Goal: Information Seeking & Learning: Learn about a topic

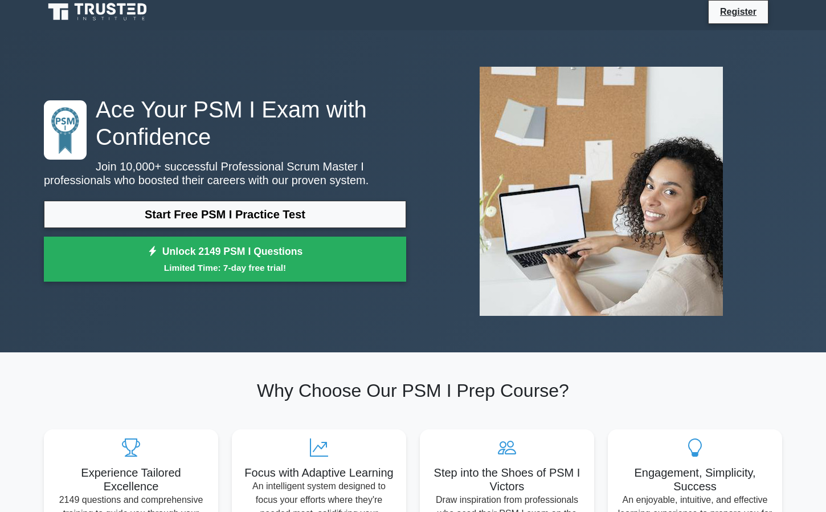
scroll to position [7, 0]
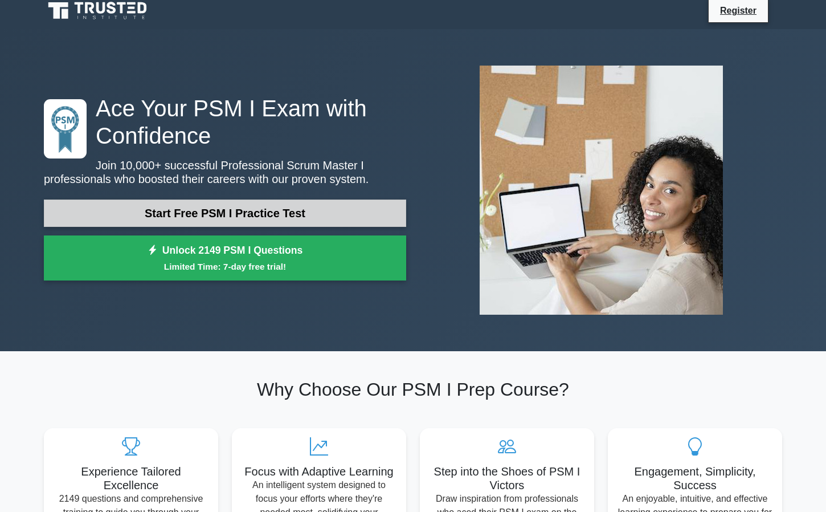
click at [174, 214] on link "Start Free PSM I Practice Test" at bounding box center [225, 212] width 362 height 27
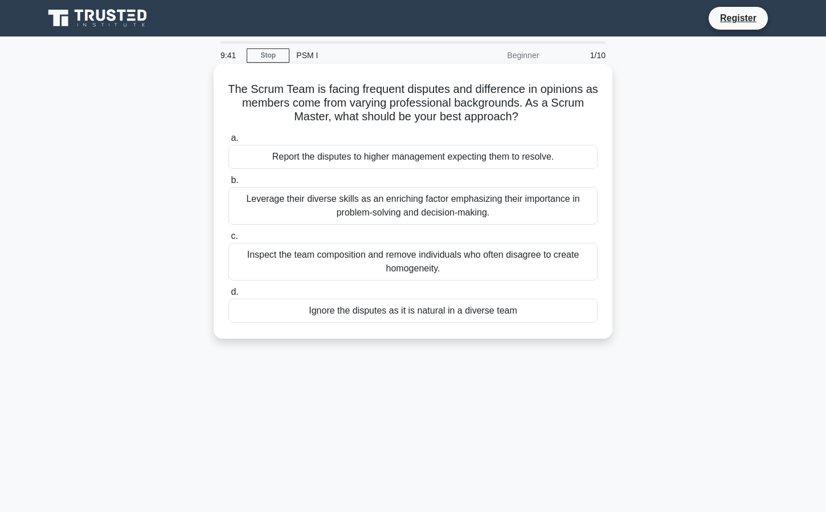
click at [563, 198] on div "Leverage their diverse skills as an enriching factor emphasizing their importan…" at bounding box center [412, 206] width 369 height 38
click at [228, 184] on input "b. Leverage their diverse skills as an enriching factor emphasizing their impor…" at bounding box center [228, 180] width 0 height 7
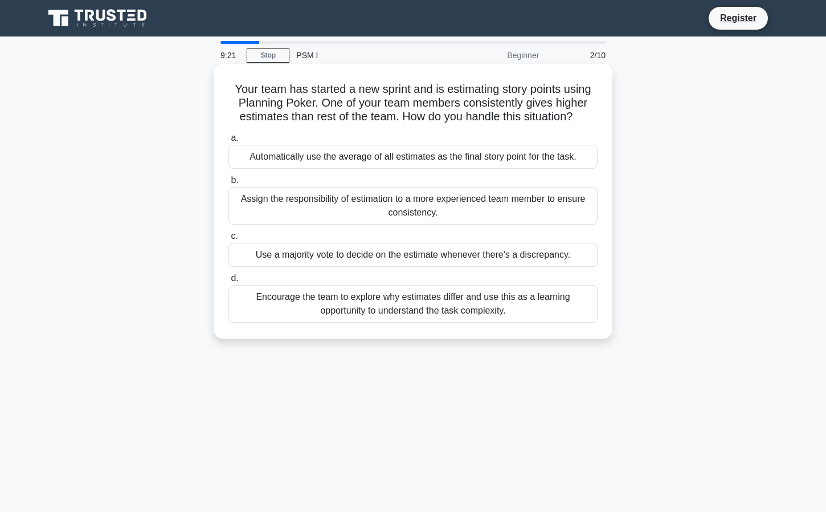
click at [508, 311] on div "Encourage the team to explore why estimates differ and use this as a learning o…" at bounding box center [412, 304] width 369 height 38
click at [228, 282] on input "d. Encourage the team to explore why estimates differ and use this as a learnin…" at bounding box center [228, 278] width 0 height 7
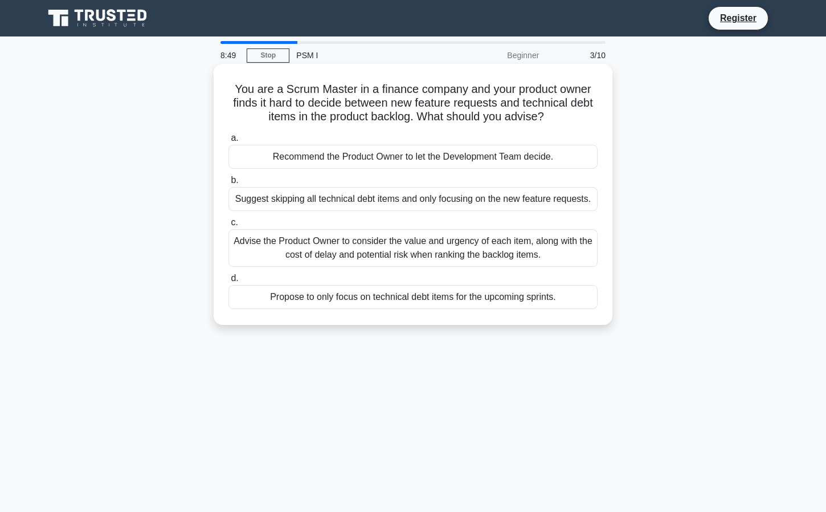
click at [514, 242] on div "Advise the Product Owner to consider the value and urgency of each item, along …" at bounding box center [412, 248] width 369 height 38
click at [228, 226] on input "c. Advise the Product Owner to consider the value and urgency of each item, alo…" at bounding box center [228, 222] width 0 height 7
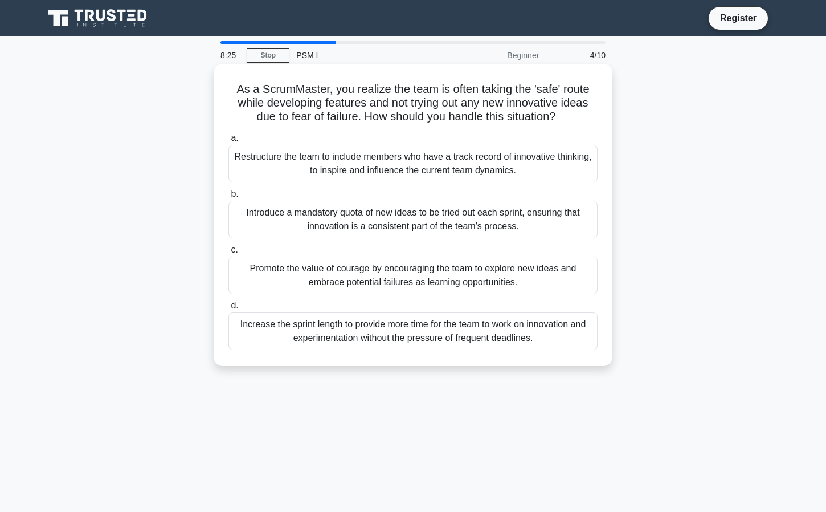
click at [577, 275] on div "Promote the value of courage by encouraging the team to explore new ideas and e…" at bounding box center [412, 275] width 369 height 38
click at [228, 254] on input "c. Promote the value of courage by encouraging the team to explore new ideas an…" at bounding box center [228, 249] width 0 height 7
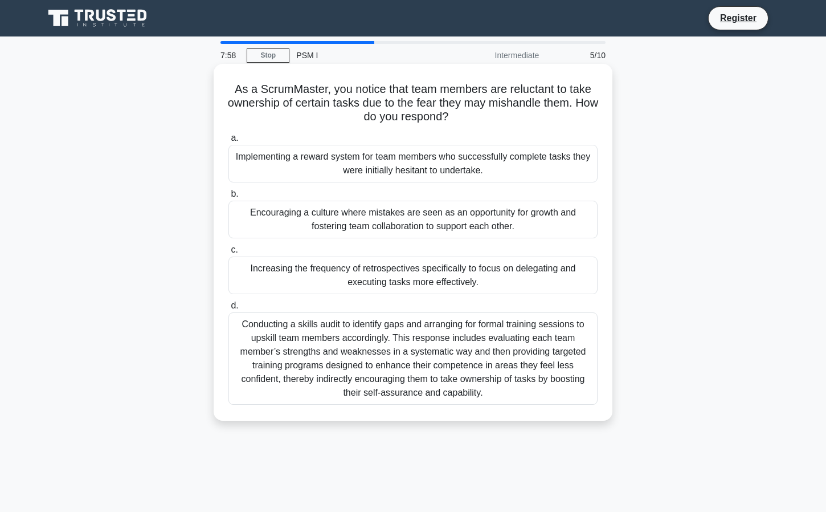
click at [423, 215] on div "Encouraging a culture where mistakes are seen as an opportunity for growth and …" at bounding box center [412, 220] width 369 height 38
click at [228, 198] on input "b. Encouraging a culture where mistakes are seen as an opportunity for growth a…" at bounding box center [228, 193] width 0 height 7
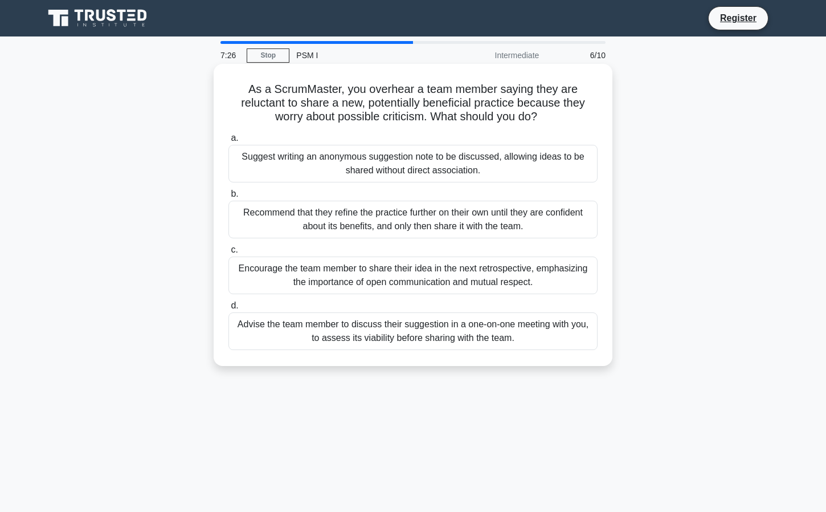
click at [407, 273] on div "Encourage the team member to share their idea in the next retrospective, emphas…" at bounding box center [412, 275] width 369 height 38
click at [228, 254] on input "c. Encourage the team member to share their idea in the next retrospective, emp…" at bounding box center [228, 249] width 0 height 7
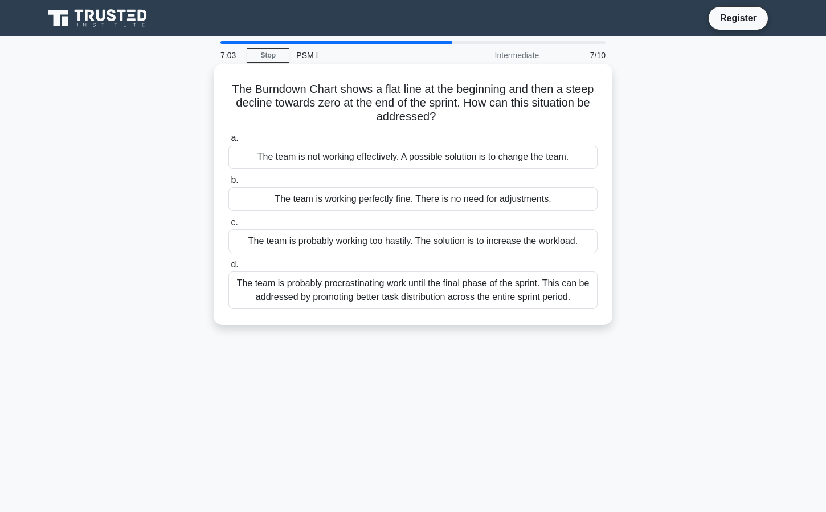
click at [420, 285] on div "The team is probably procrastinating work until the final phase of the sprint. …" at bounding box center [412, 290] width 369 height 38
click at [228, 268] on input "d. The team is probably procrastinating work until the final phase of the sprin…" at bounding box center [228, 264] width 0 height 7
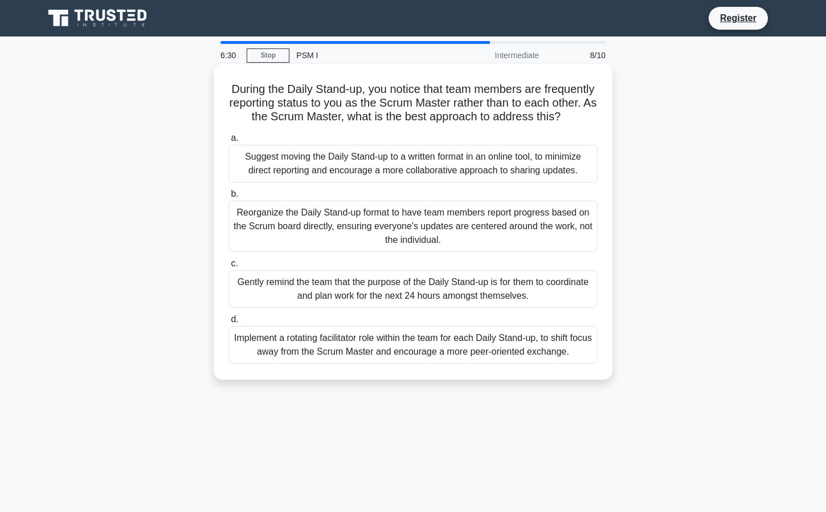
click at [280, 290] on div "Gently remind the team that the purpose of the Daily Stand-up is for them to co…" at bounding box center [412, 289] width 369 height 38
click at [228, 267] on input "c. Gently remind the team that the purpose of the Daily Stand-up is for them to…" at bounding box center [228, 263] width 0 height 7
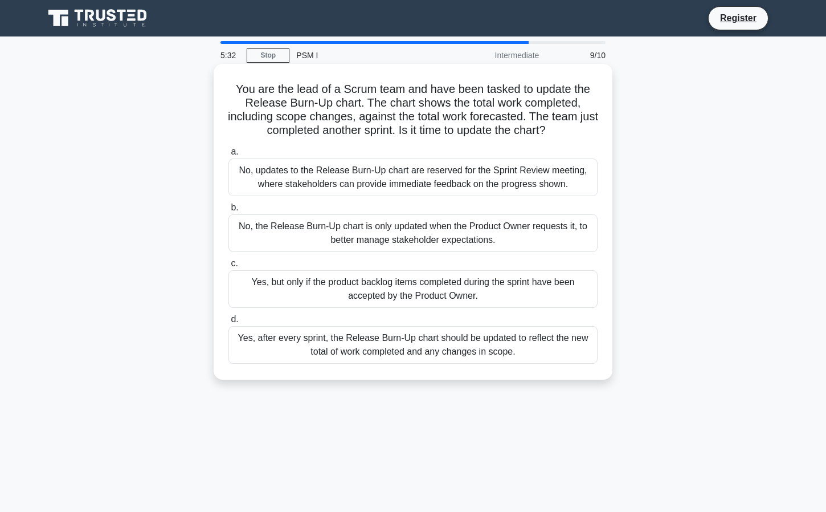
click at [414, 186] on div "No, updates to the Release Burn-Up chart are reserved for the Sprint Review mee…" at bounding box center [412, 177] width 369 height 38
click at [228, 156] on input "a. No, updates to the Release Burn-Up chart are reserved for the Sprint Review …" at bounding box center [228, 151] width 0 height 7
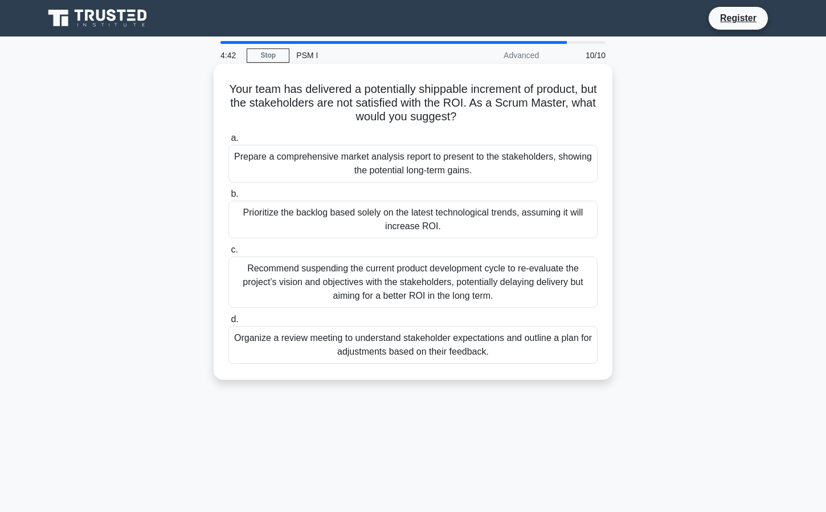
click at [525, 289] on div "Recommend suspending the current product development cycle to re-evaluate the p…" at bounding box center [412, 281] width 369 height 51
click at [228, 254] on input "c. Recommend suspending the current product development cycle to re-evaluate th…" at bounding box center [228, 249] width 0 height 7
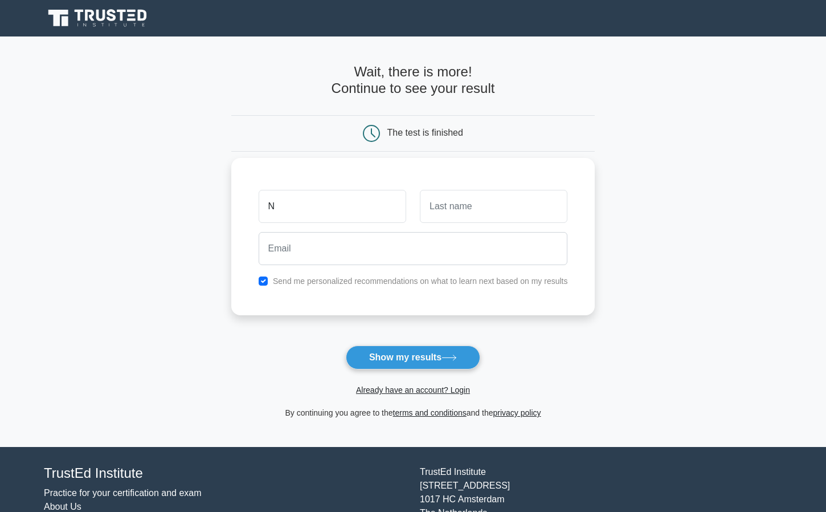
type input "N"
click at [499, 207] on input "text" at bounding box center [494, 206] width 148 height 33
type input "A"
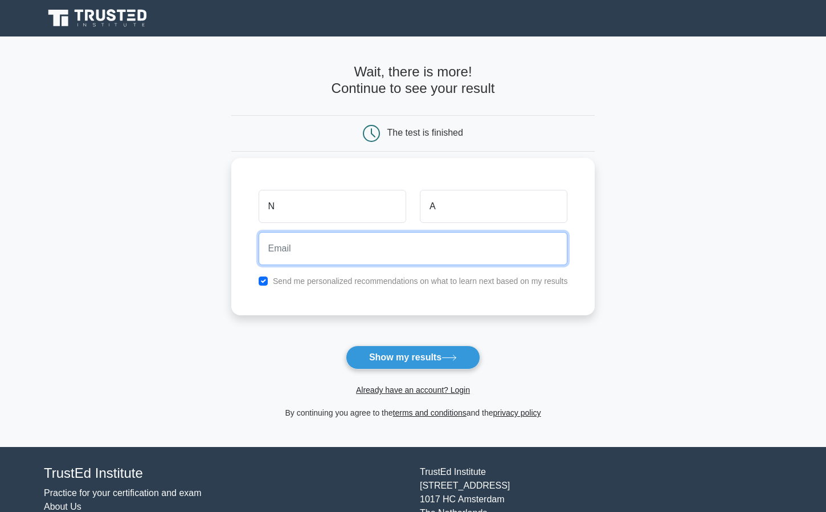
click at [418, 249] on input "email" at bounding box center [413, 248] width 309 height 33
type input "avdeeva.nataliya@gmail.com"
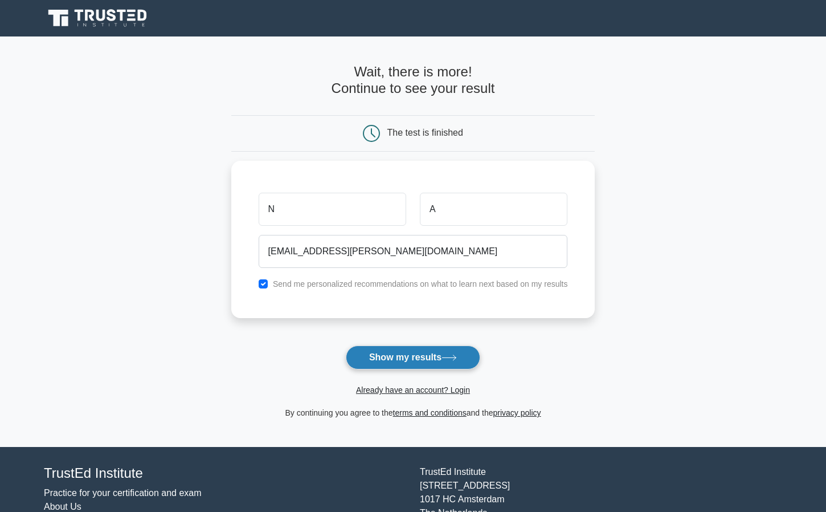
click at [417, 361] on button "Show my results" at bounding box center [413, 357] width 134 height 24
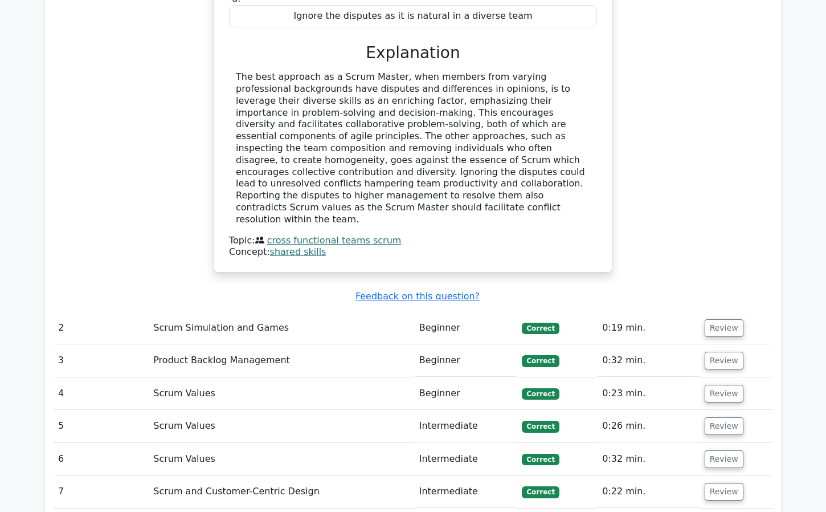
scroll to position [1600, 0]
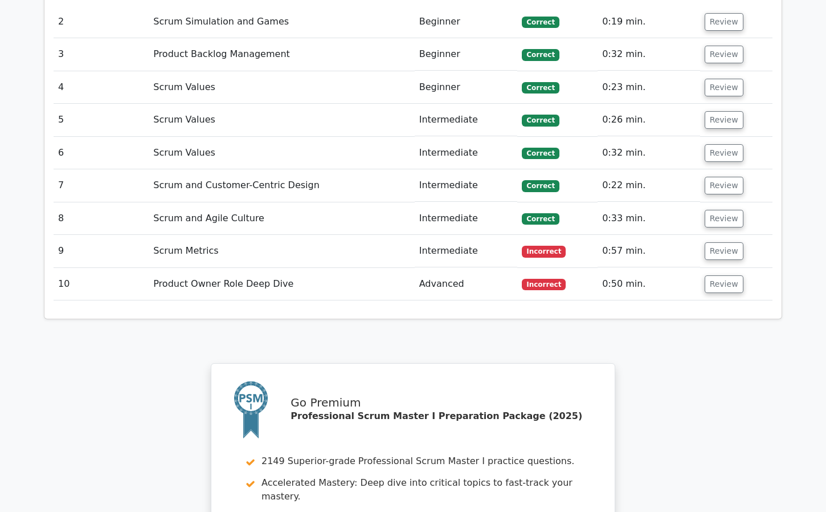
click at [335, 235] on td "Scrum Metrics" at bounding box center [281, 251] width 265 height 32
click at [728, 242] on button "Review" at bounding box center [724, 251] width 39 height 18
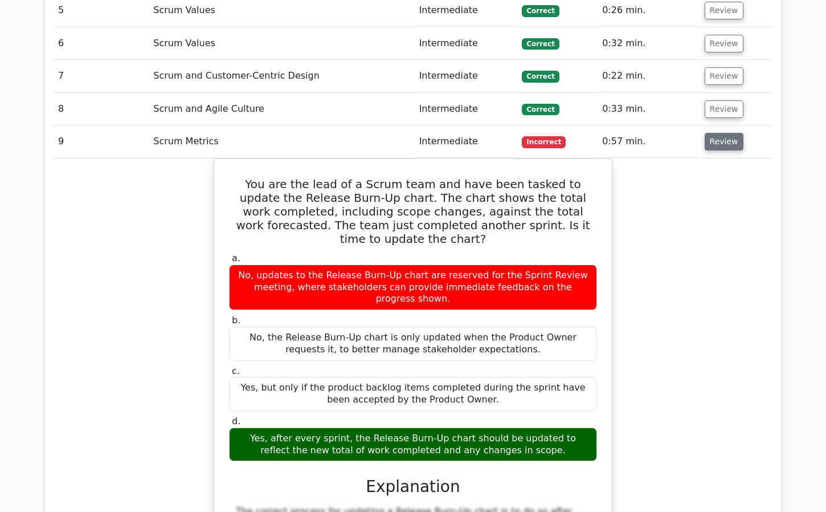
scroll to position [1576, 0]
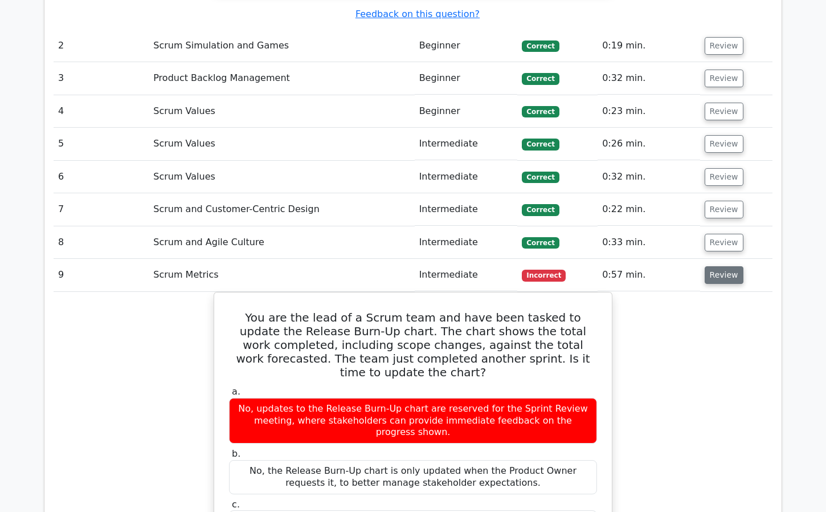
click at [735, 266] on button "Review" at bounding box center [724, 275] width 39 height 18
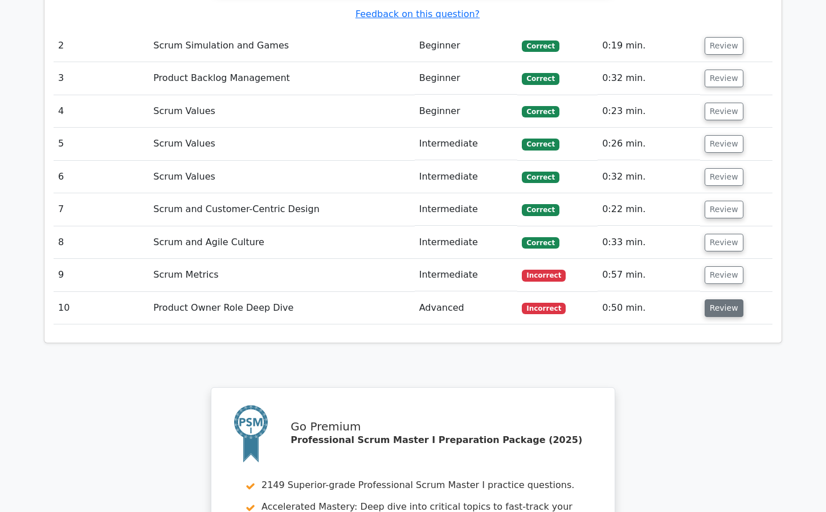
click at [717, 299] on button "Review" at bounding box center [724, 308] width 39 height 18
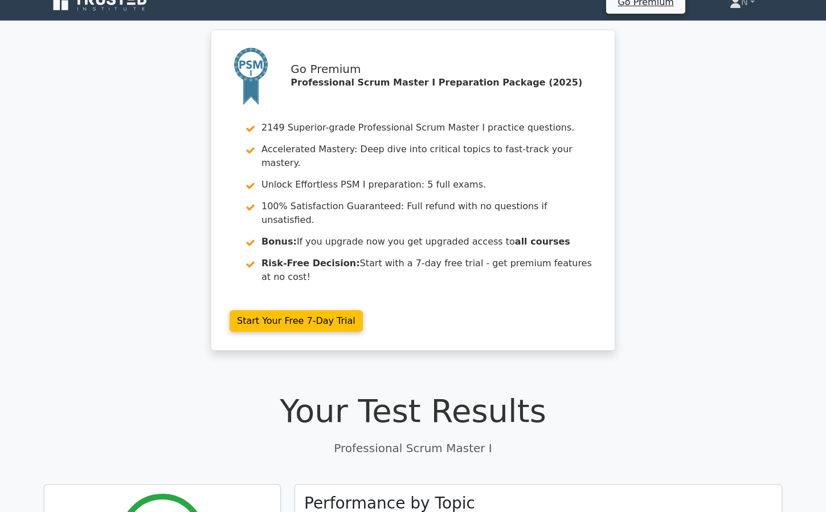
scroll to position [0, 0]
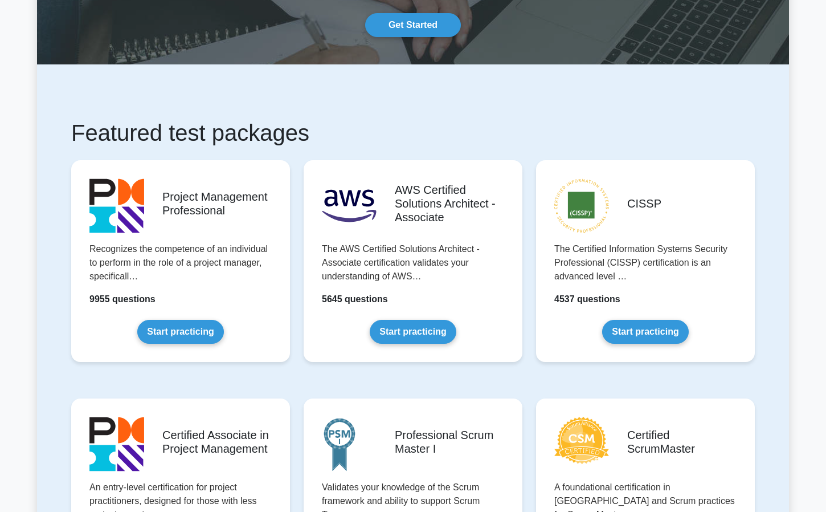
scroll to position [412, 0]
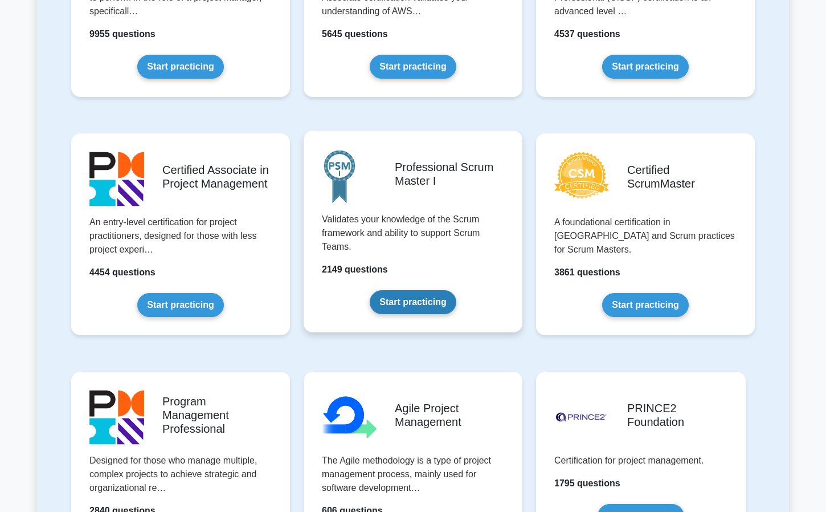
click at [400, 290] on link "Start practicing" at bounding box center [413, 302] width 86 height 24
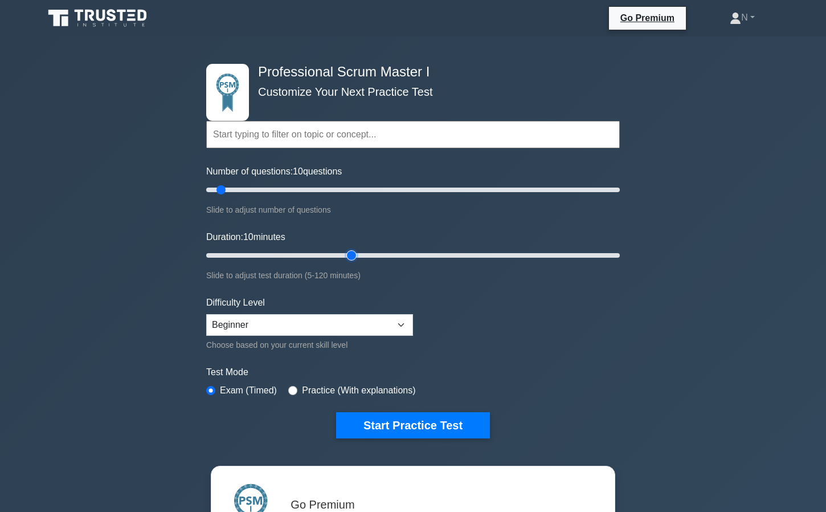
click at [349, 256] on input "Duration: 10 minutes" at bounding box center [413, 255] width 414 height 14
click at [214, 261] on div "Duration: 45 minutes Slide to adjust test duration (5-120 minutes)" at bounding box center [413, 256] width 414 height 52
type input "10"
click at [232, 250] on input "Duration: 45 minutes" at bounding box center [413, 255] width 414 height 14
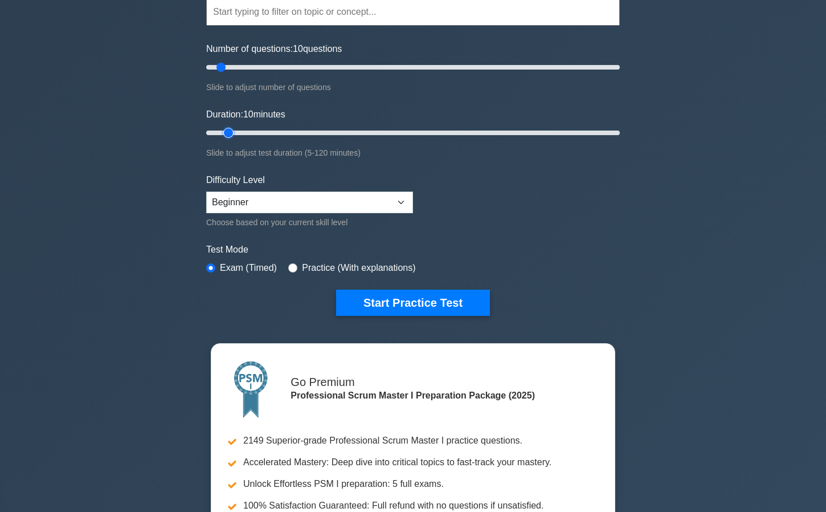
scroll to position [129, 0]
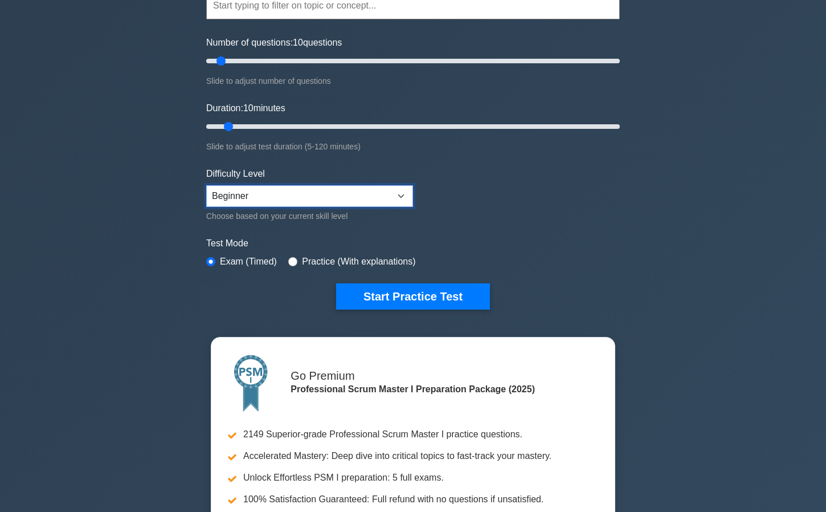
click at [280, 193] on select "Beginner Intermediate Expert" at bounding box center [309, 196] width 207 height 22
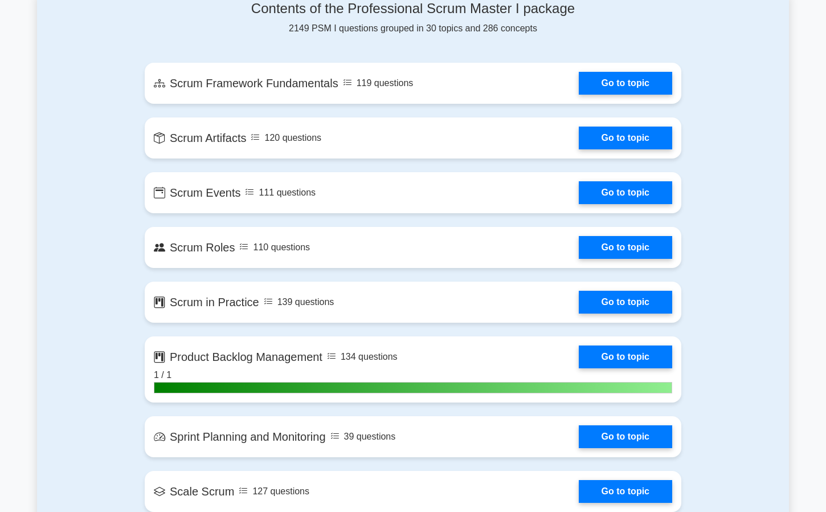
scroll to position [0, 0]
